Goal: Information Seeking & Learning: Check status

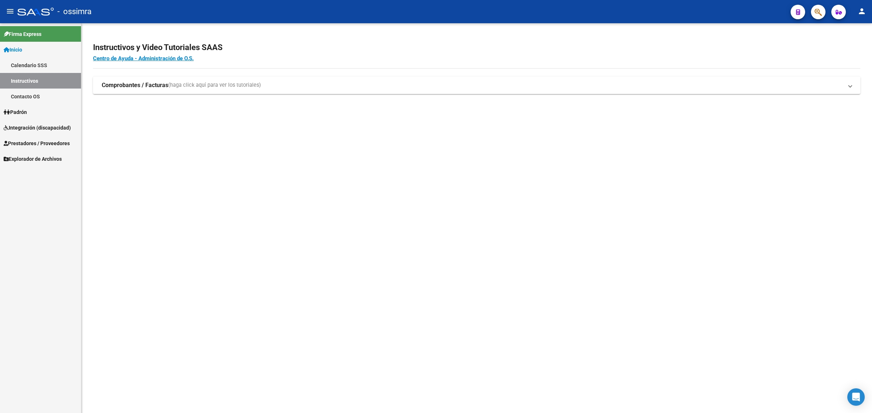
click at [27, 140] on span "Prestadores / Proveedores" at bounding box center [37, 144] width 66 height 8
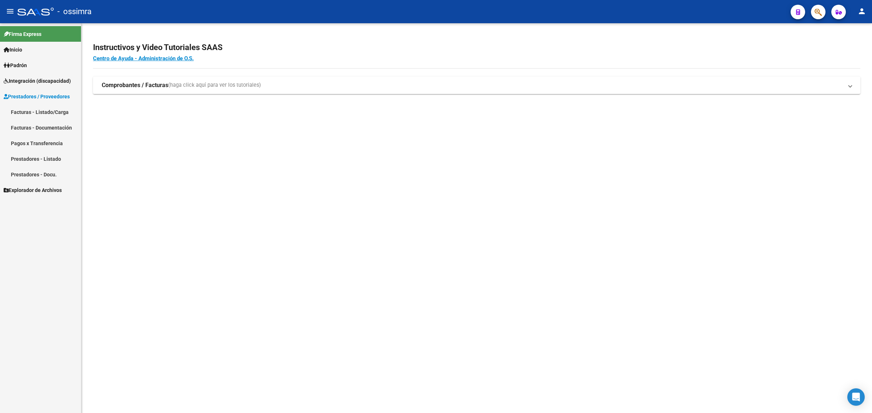
click at [32, 110] on link "Facturas - Listado/Carga" at bounding box center [40, 112] width 81 height 16
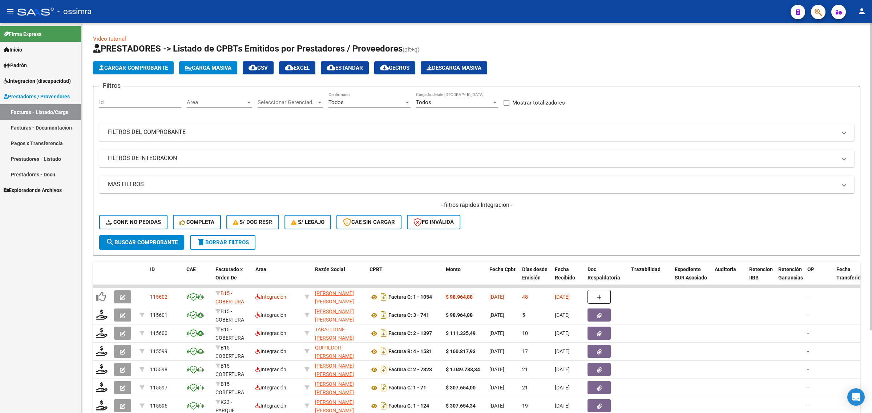
click at [351, 103] on div "Todos" at bounding box center [366, 102] width 76 height 7
click at [42, 81] on div at bounding box center [436, 206] width 872 height 413
click at [42, 79] on span "Integración (discapacidad)" at bounding box center [37, 81] width 67 height 8
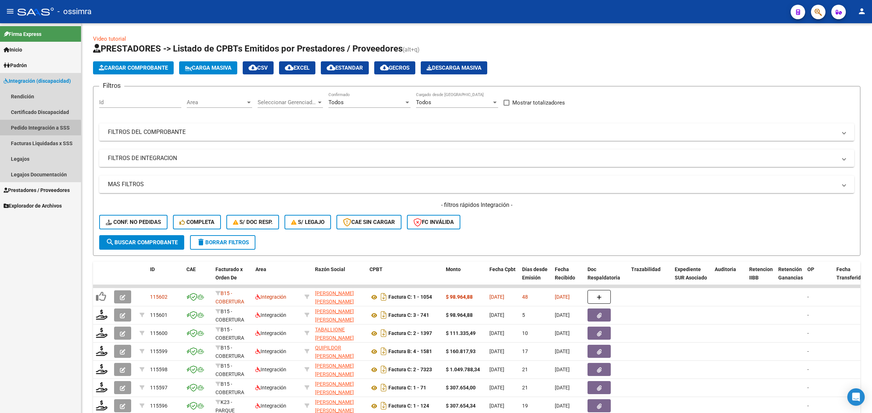
click at [36, 129] on link "Pedido Integración a SSS" at bounding box center [40, 128] width 81 height 16
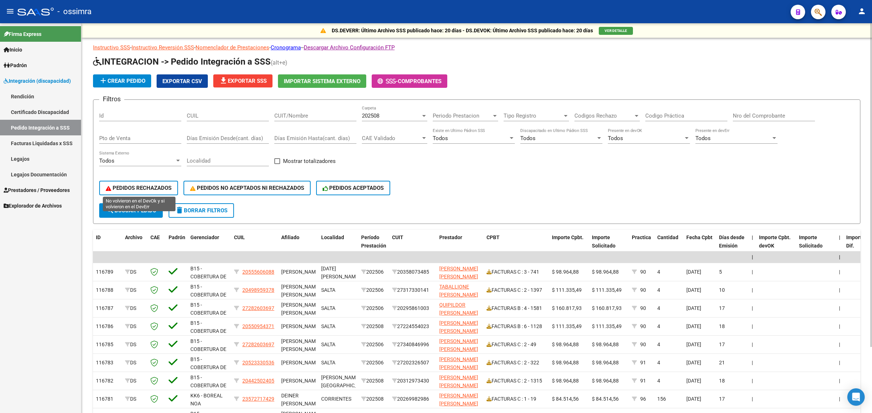
click at [136, 182] on button "PEDIDOS RECHAZADOS" at bounding box center [138, 188] width 79 height 15
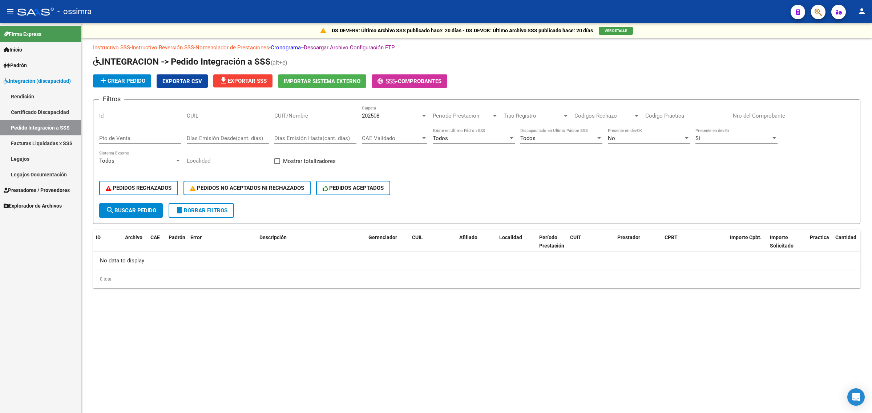
click at [408, 115] on div "202508" at bounding box center [391, 116] width 59 height 7
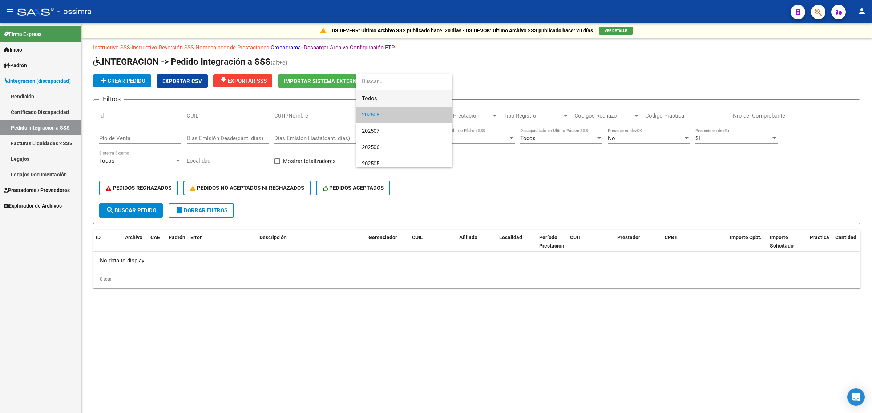
click at [394, 101] on span "Todos" at bounding box center [404, 98] width 85 height 16
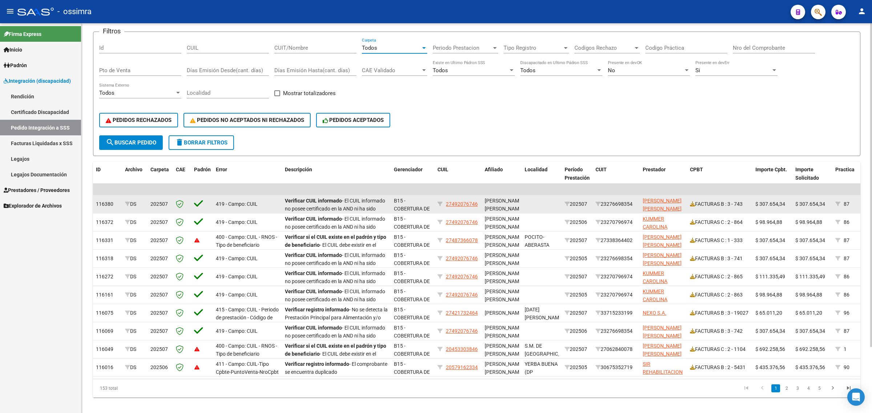
scroll to position [80, 0]
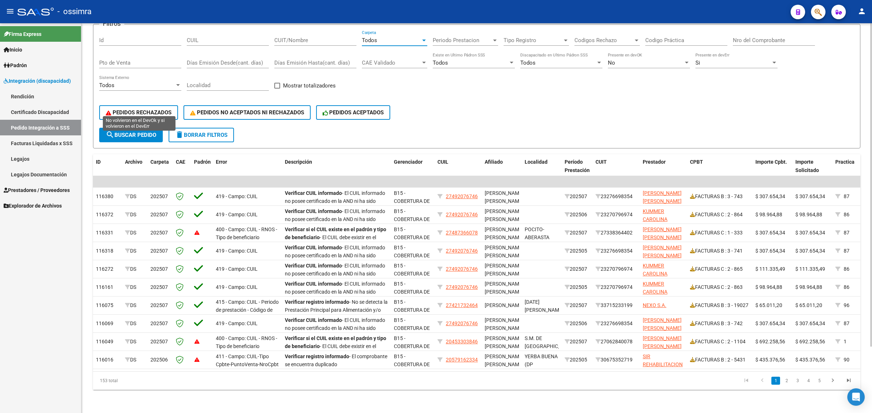
click at [149, 109] on span "PEDIDOS RECHAZADOS" at bounding box center [139, 112] width 66 height 7
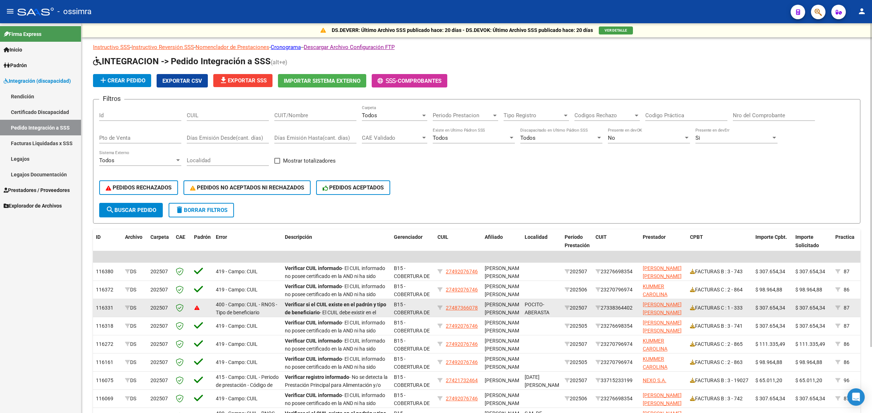
scroll to position [0, 0]
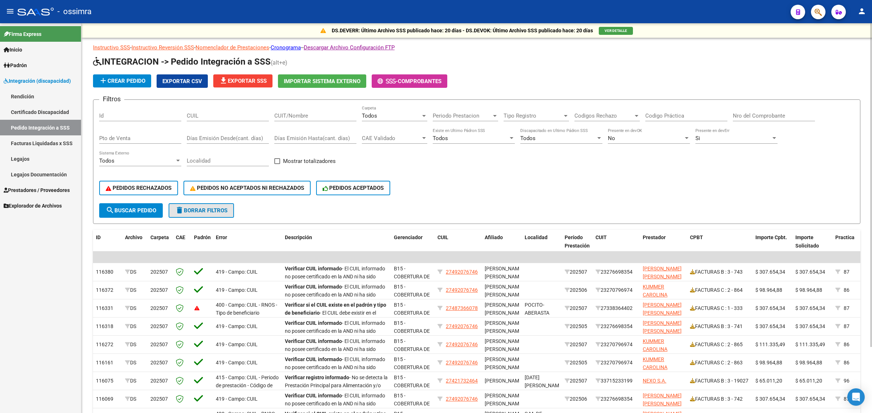
click at [212, 204] on button "delete Borrar Filtros" at bounding box center [201, 210] width 65 height 15
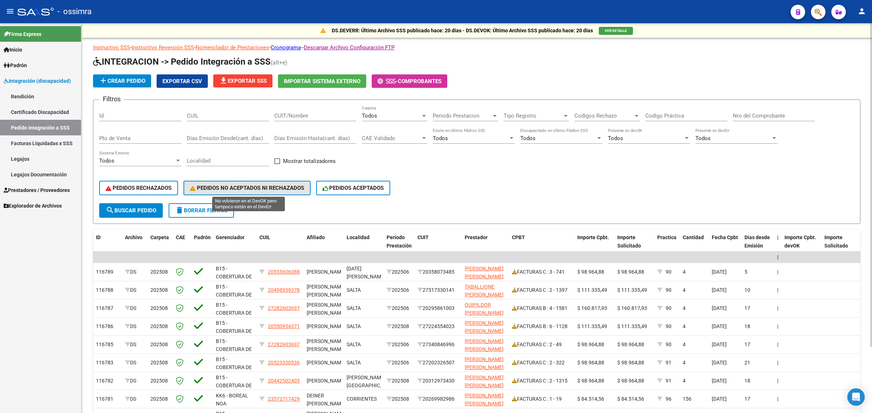
click at [221, 186] on span "PEDIDOS NO ACEPTADOS NI RECHAZADOS" at bounding box center [247, 188] width 114 height 7
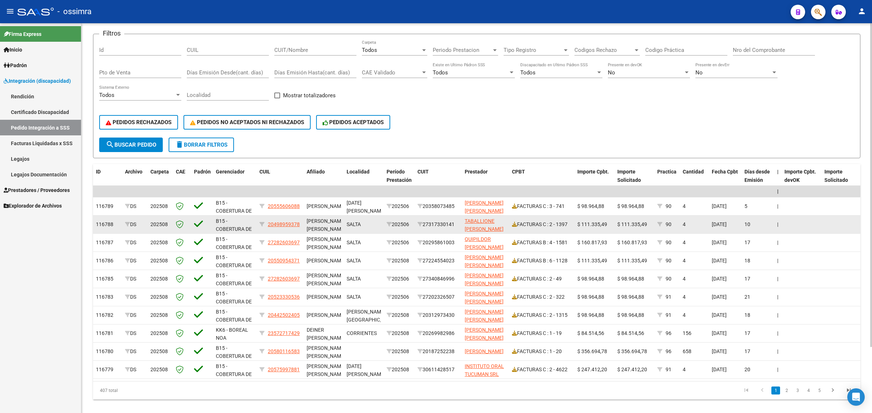
scroll to position [80, 0]
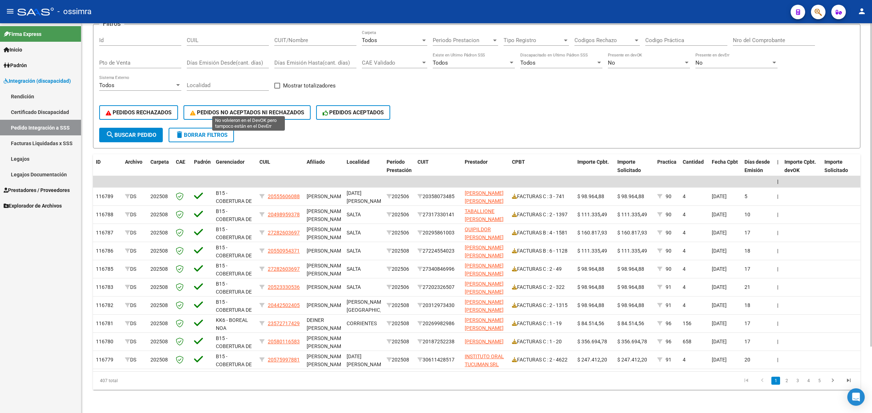
click at [264, 109] on span "PEDIDOS NO ACEPTADOS NI RECHAZADOS" at bounding box center [247, 112] width 114 height 7
click at [355, 109] on span "PEDIDOS ACEPTADOS" at bounding box center [353, 112] width 61 height 7
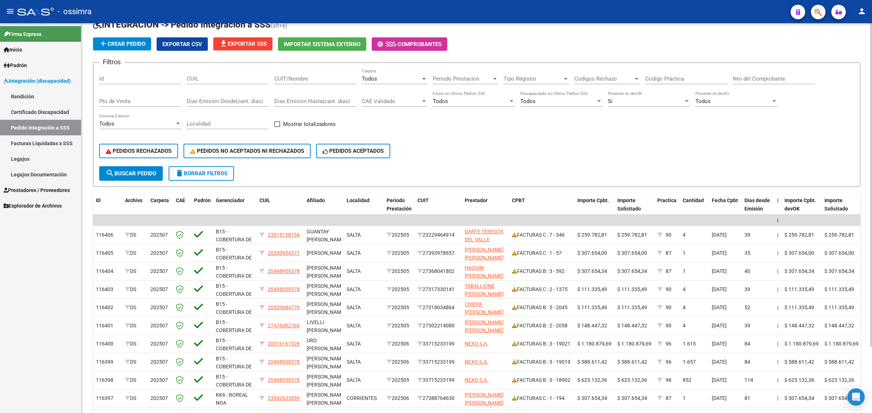
scroll to position [35, 0]
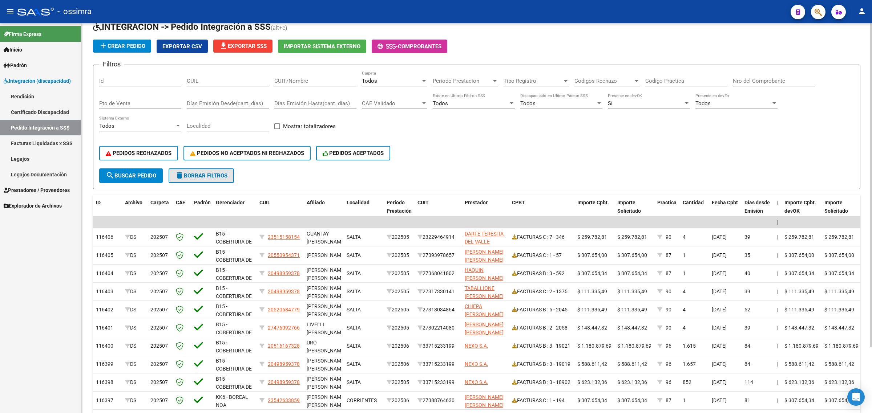
click at [208, 174] on span "delete Borrar Filtros" at bounding box center [201, 176] width 52 height 7
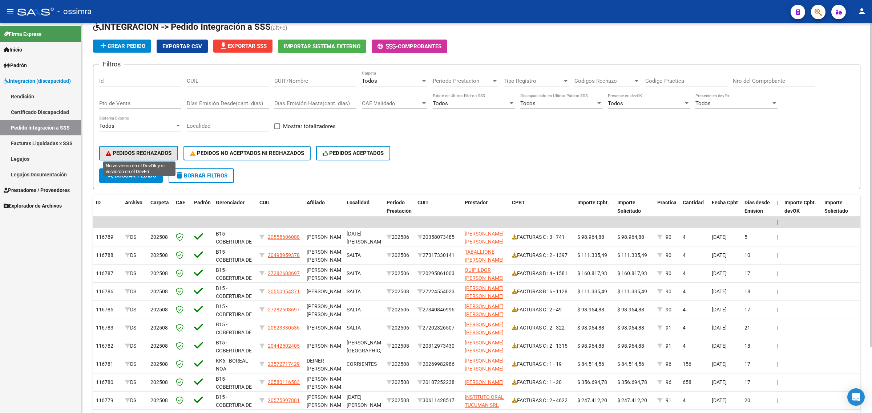
click at [148, 150] on span "PEDIDOS RECHAZADOS" at bounding box center [139, 153] width 66 height 7
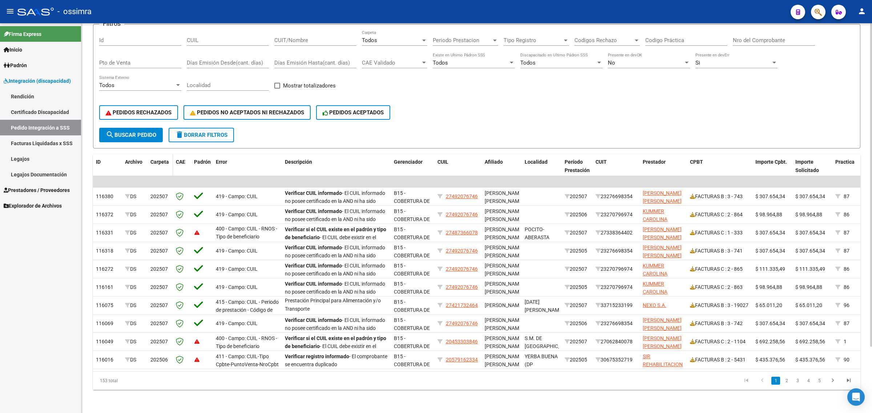
scroll to position [0, 0]
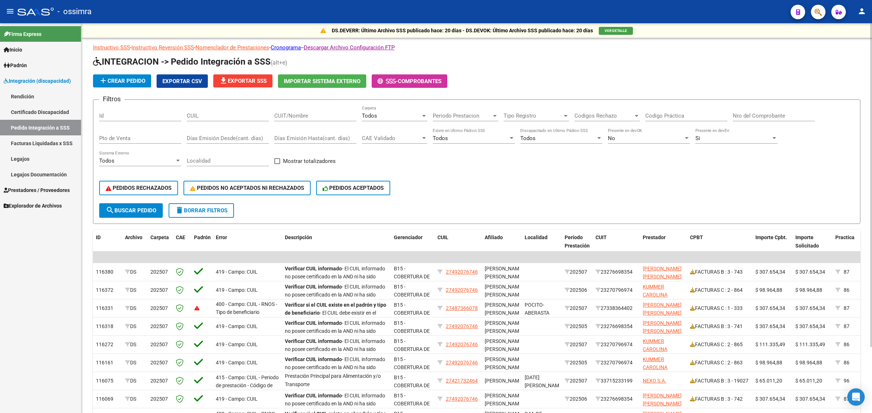
click at [240, 79] on span "file_download Exportar SSS" at bounding box center [243, 81] width 48 height 7
click at [195, 82] on span "Exportar CSV" at bounding box center [182, 81] width 40 height 7
click at [378, 113] on div "Todos" at bounding box center [391, 116] width 59 height 7
click at [389, 120] on span "202506" at bounding box center [404, 118] width 85 height 16
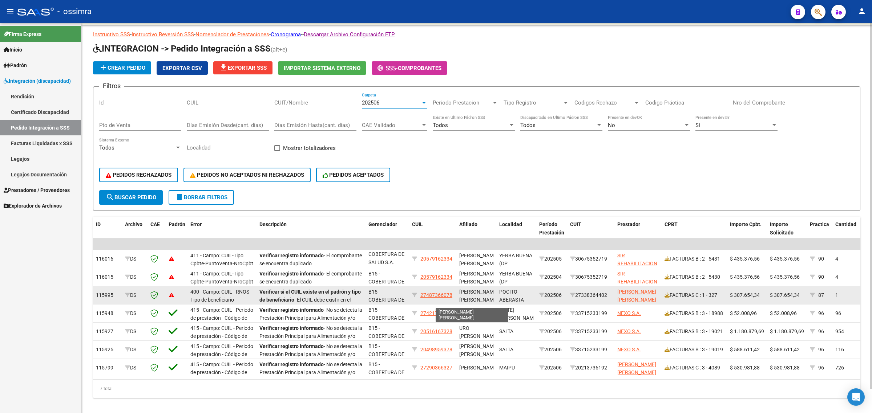
scroll to position [26, 0]
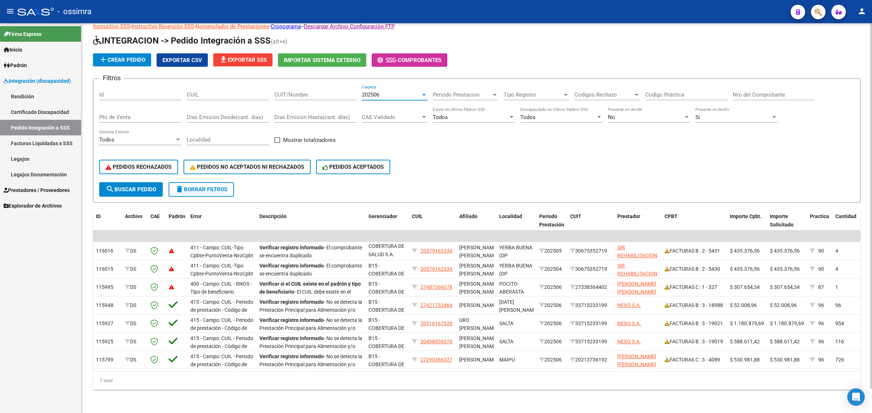
click at [387, 92] on div "202506" at bounding box center [391, 95] width 59 height 7
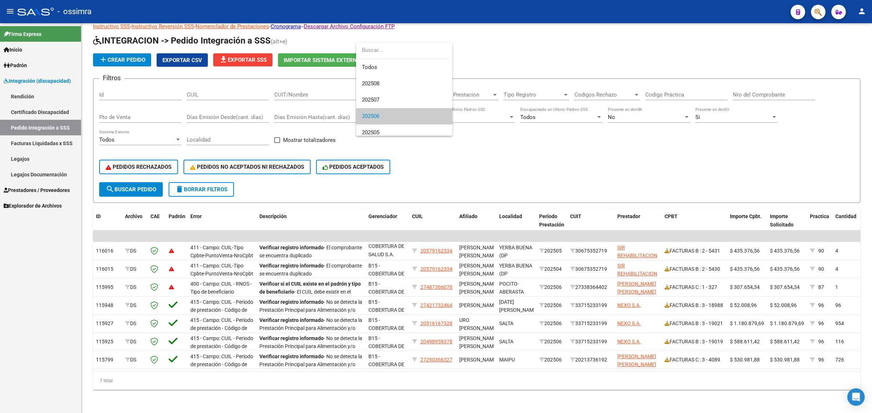
scroll to position [27, 0]
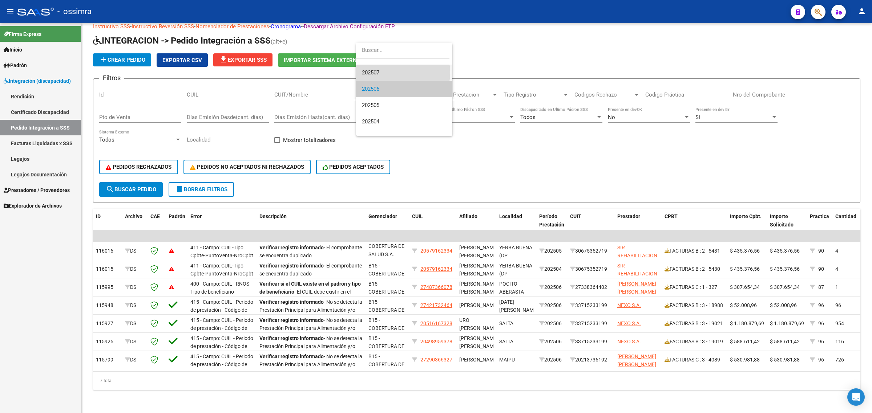
click at [392, 73] on span "202507" at bounding box center [404, 73] width 85 height 16
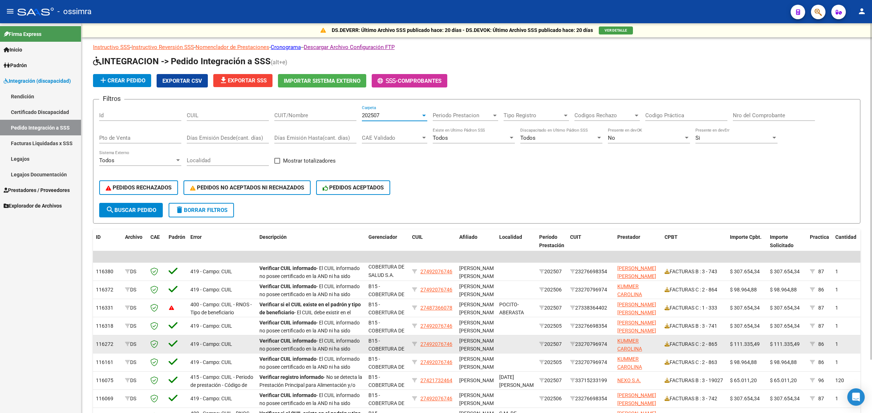
scroll to position [0, 0]
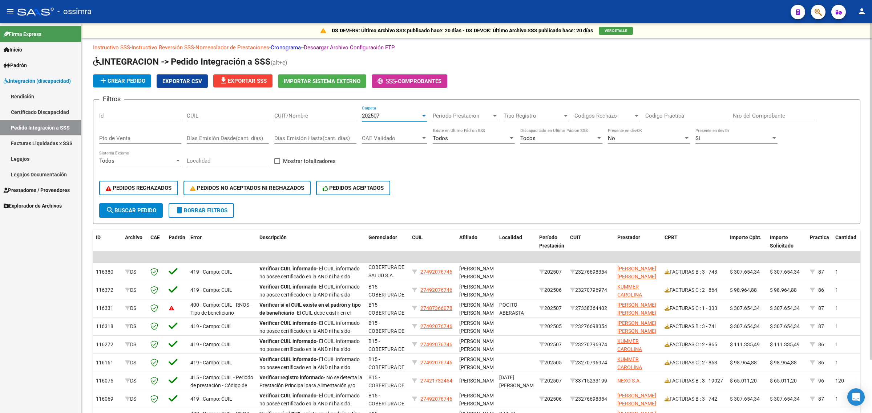
click at [394, 116] on div "202507" at bounding box center [391, 116] width 59 height 7
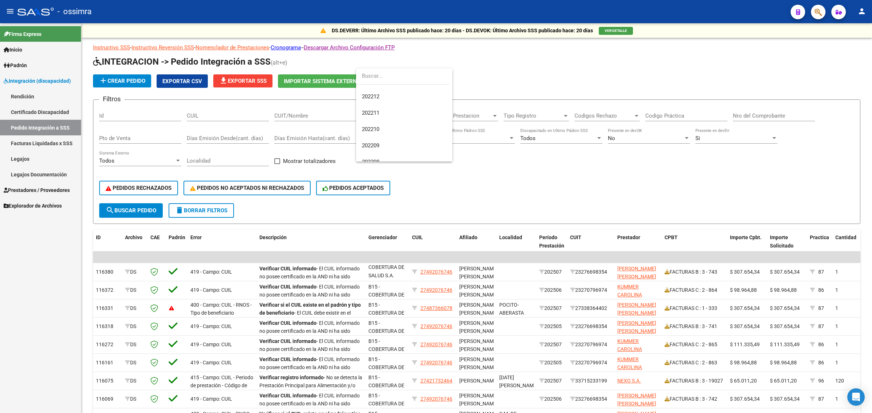
scroll to position [315, 0]
click at [351, 207] on div at bounding box center [436, 206] width 872 height 413
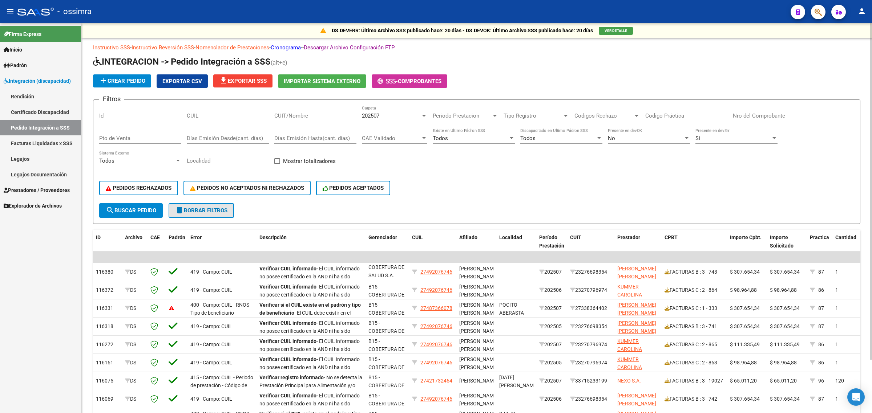
click at [211, 213] on button "delete Borrar Filtros" at bounding box center [201, 210] width 65 height 15
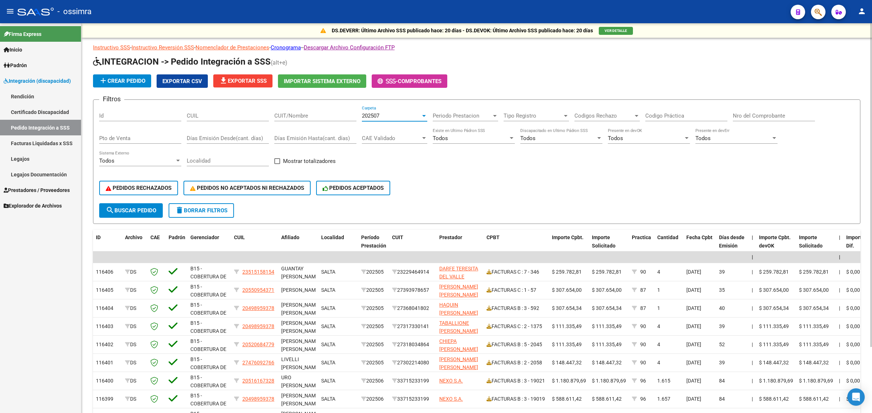
click at [399, 117] on div "202507" at bounding box center [391, 116] width 59 height 7
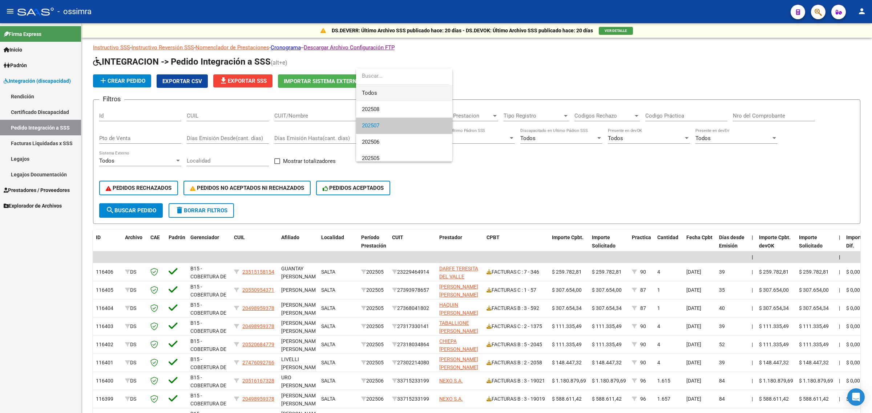
scroll to position [11, 0]
click at [390, 78] on input "dropdown search" at bounding box center [402, 76] width 93 height 16
click at [373, 92] on span "Todos" at bounding box center [404, 93] width 85 height 16
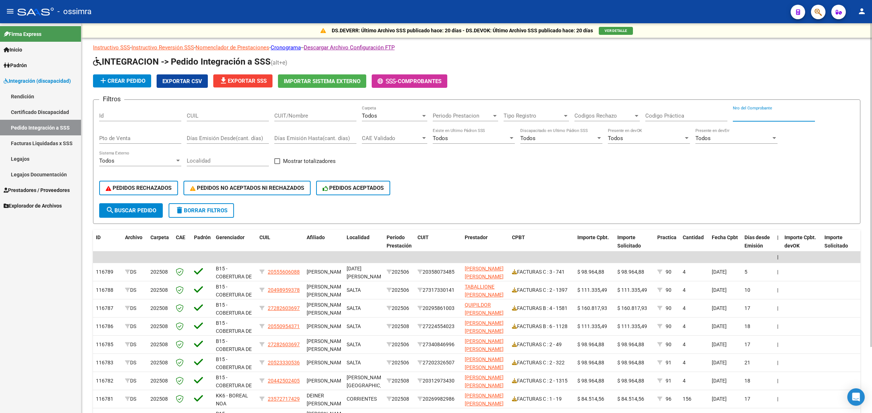
click at [784, 116] on input "Nro del Comprobante" at bounding box center [774, 116] width 82 height 7
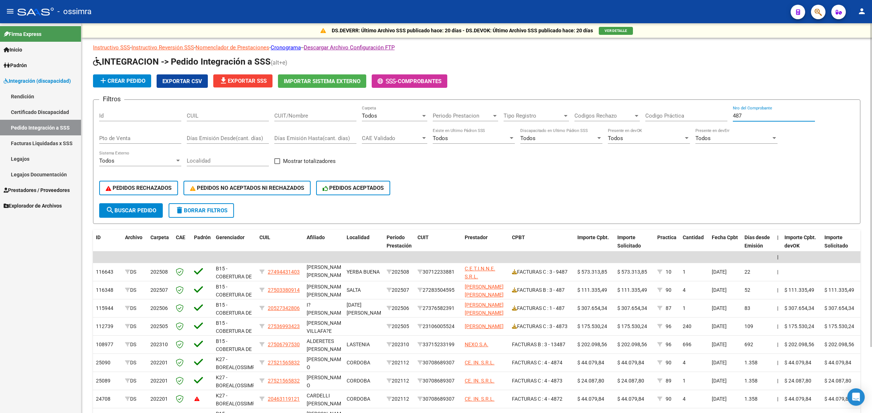
click at [399, 114] on div "Todos" at bounding box center [391, 116] width 59 height 7
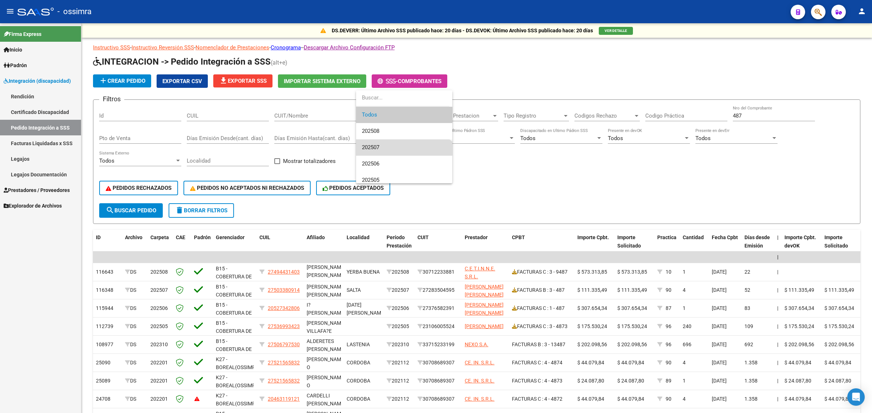
click at [395, 142] on span "202507" at bounding box center [404, 148] width 85 height 16
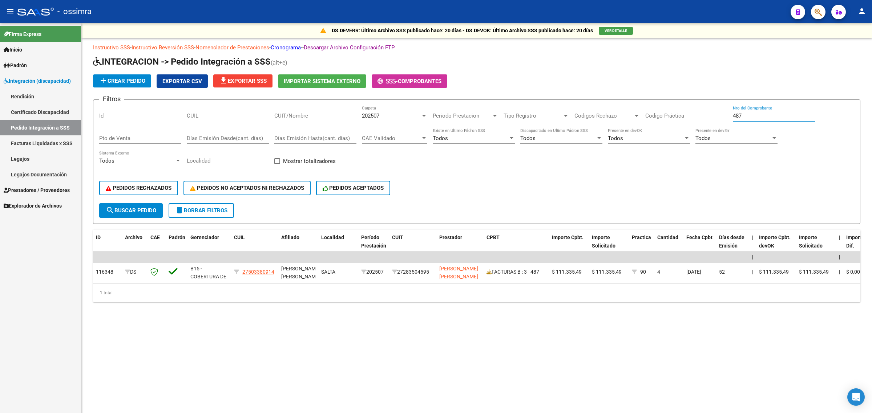
drag, startPoint x: 752, startPoint y: 115, endPoint x: 666, endPoint y: 99, distance: 88.0
click at [667, 115] on div "Filtros Id CUIL CUIT/Nombre 202507 Carpeta Periodo Prestacion Periodo Prestacio…" at bounding box center [476, 155] width 755 height 98
type input "4708"
